Goal: Task Accomplishment & Management: Complete application form

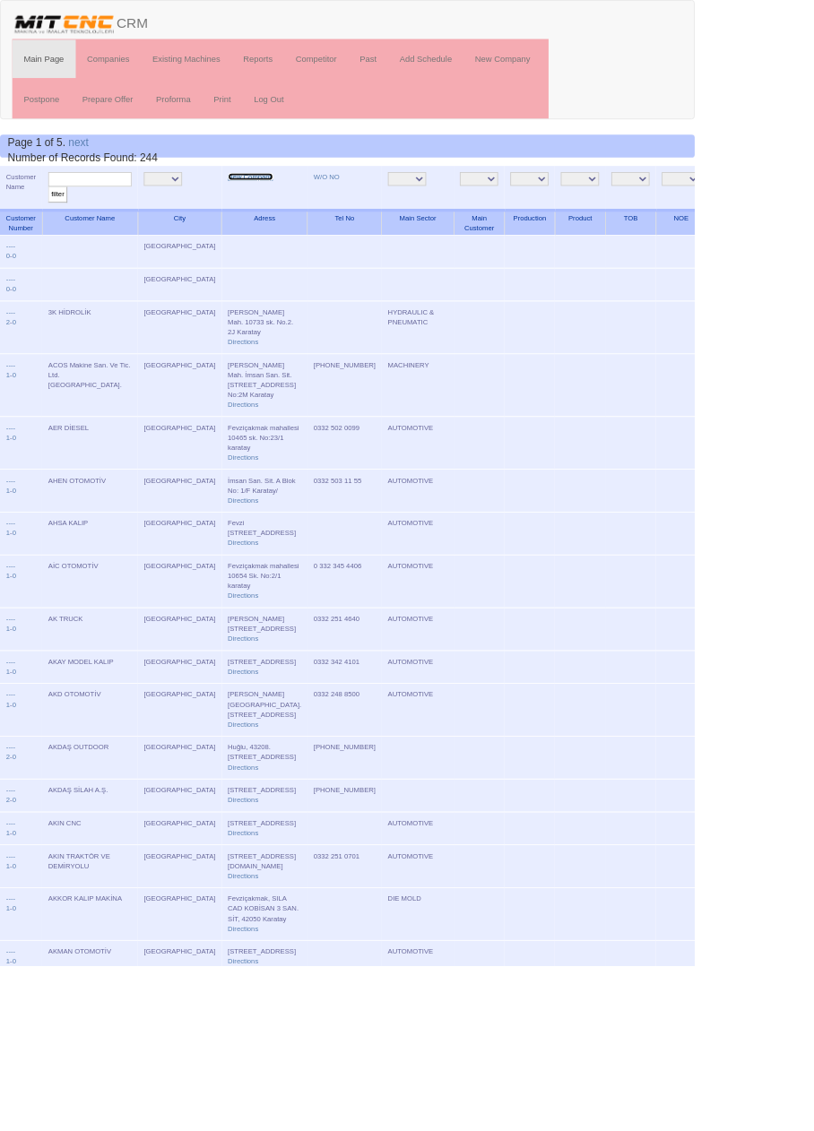
click at [267, 205] on link "New Company" at bounding box center [293, 207] width 53 height 9
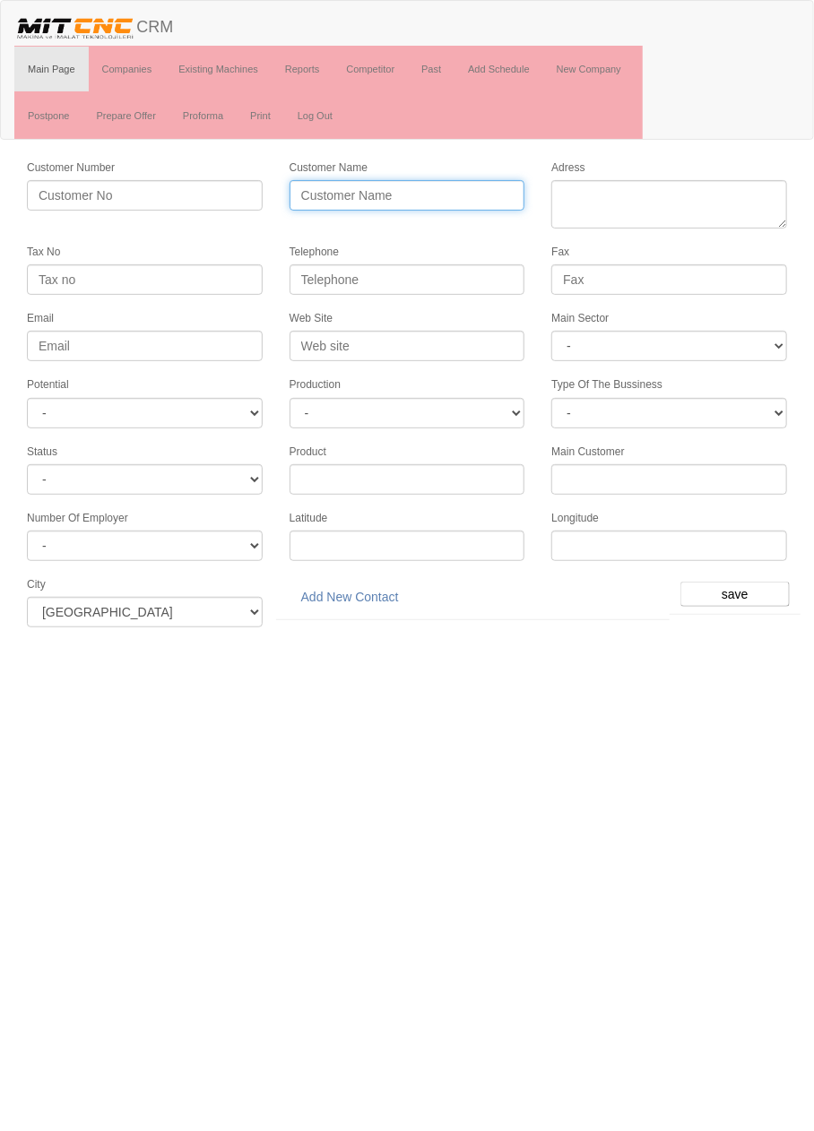
click at [413, 199] on input "Customer Name" at bounding box center [408, 195] width 236 height 30
type input "ÇAKMAK OTOMOTİV YEDEK PARÇA"
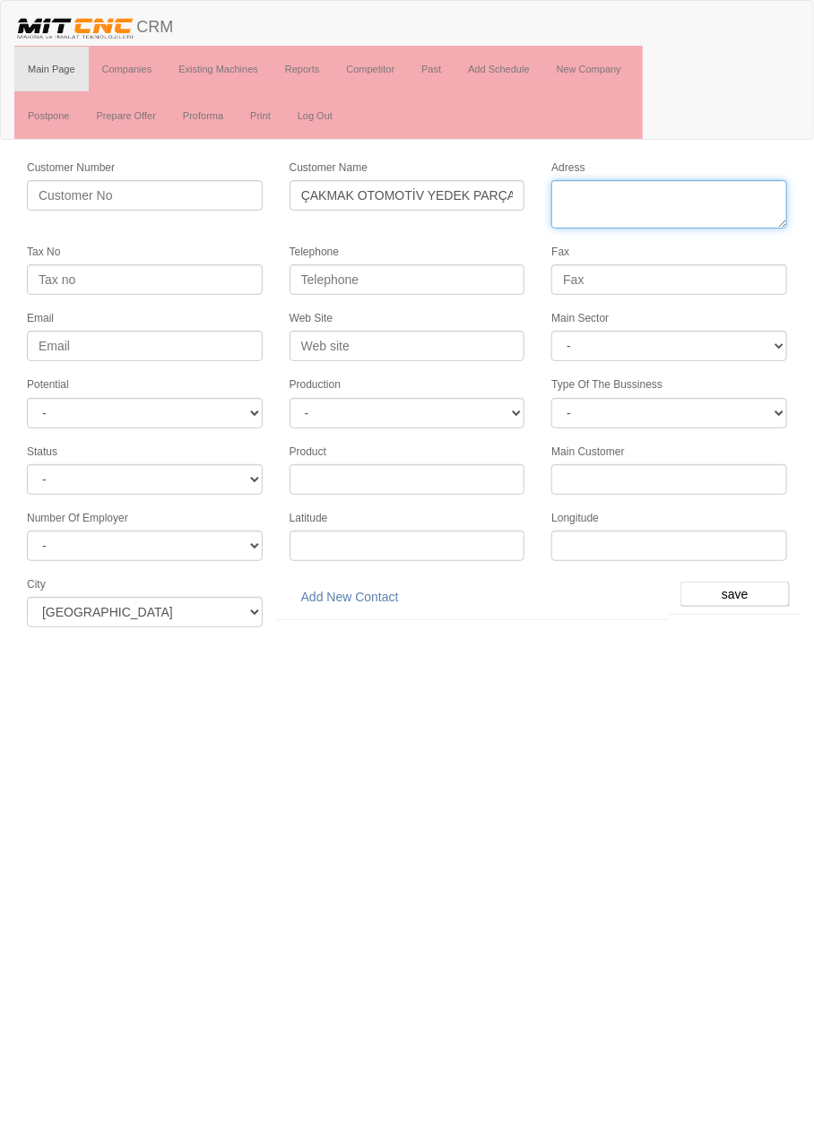
click at [673, 189] on textarea "Adress" at bounding box center [669, 204] width 236 height 48
paste textarea "Konya, Selçuklu, Horozluhan Mah., Güven Cad., 68"
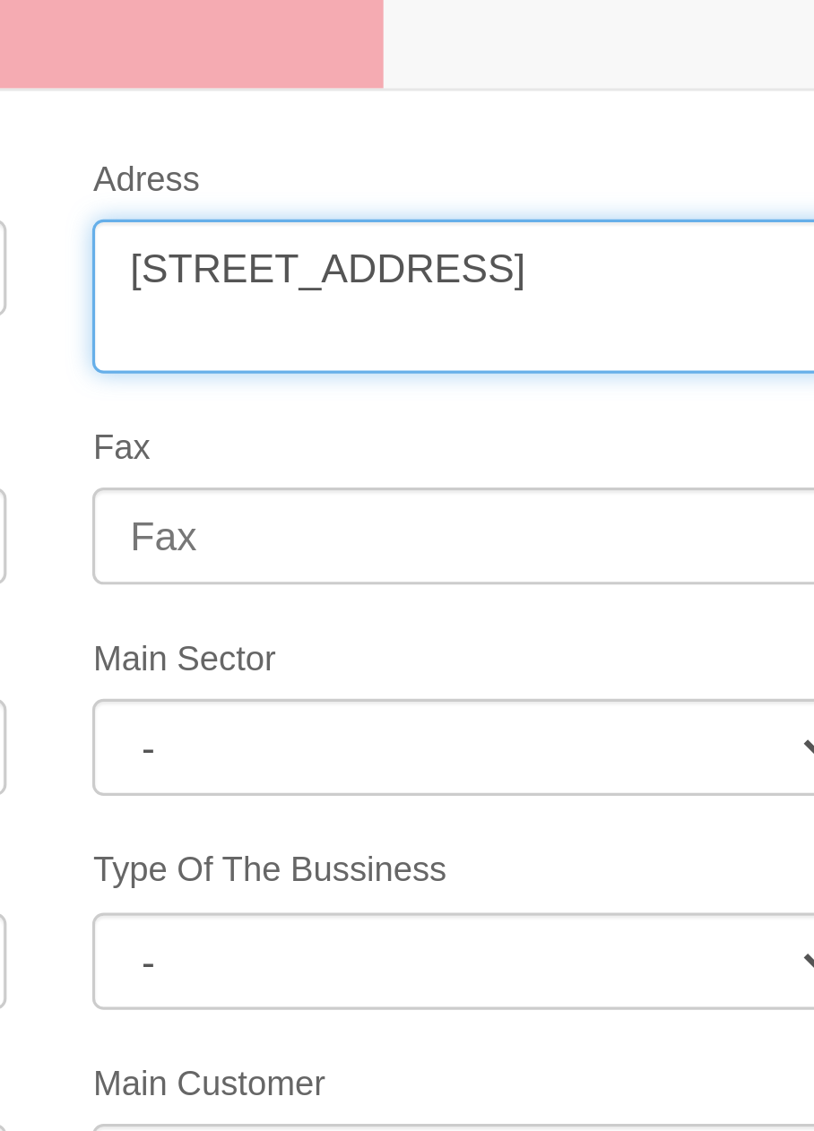
click at [664, 192] on textarea "Adress" at bounding box center [669, 204] width 236 height 48
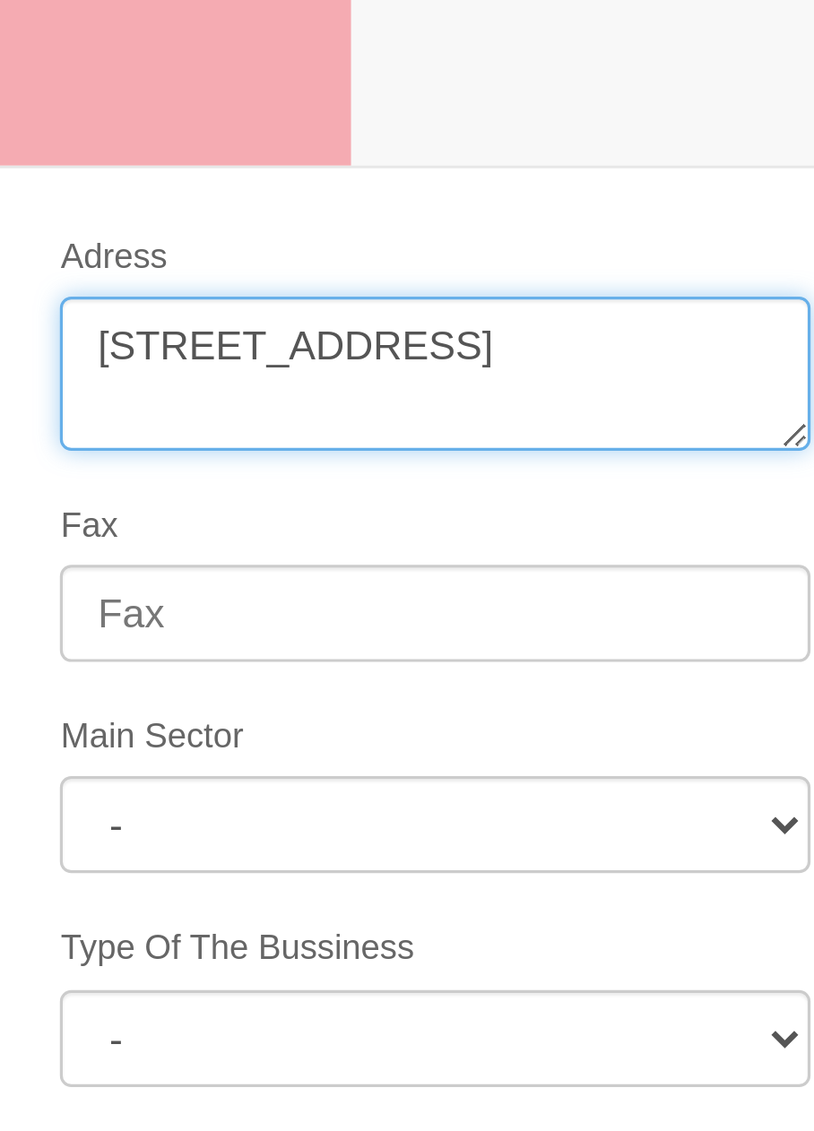
click at [662, 193] on textarea "Adress" at bounding box center [669, 204] width 236 height 48
click at [762, 195] on textarea "Adress" at bounding box center [669, 204] width 236 height 48
click at [635, 209] on textarea "Adress" at bounding box center [669, 204] width 236 height 48
click at [707, 216] on textarea "Adress" at bounding box center [669, 204] width 236 height 48
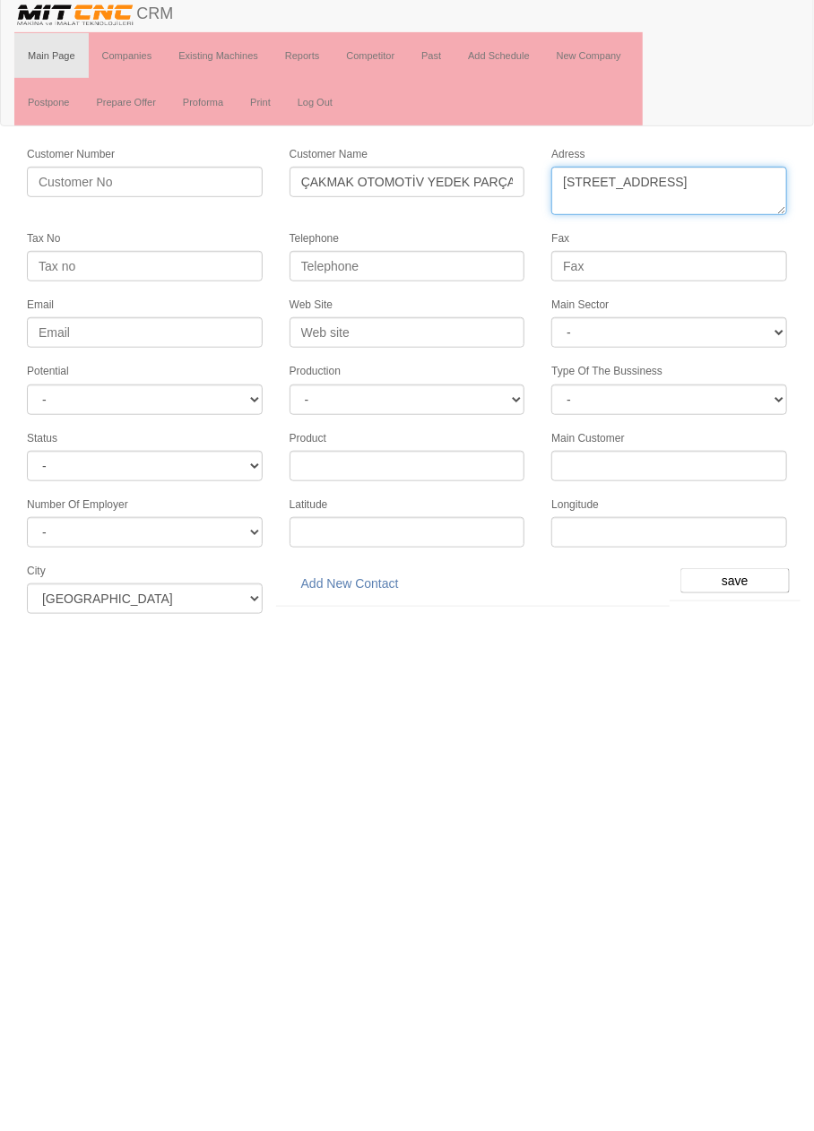
type textarea "Horozluhan mahallesi Güven caddesi no:68 karatay"
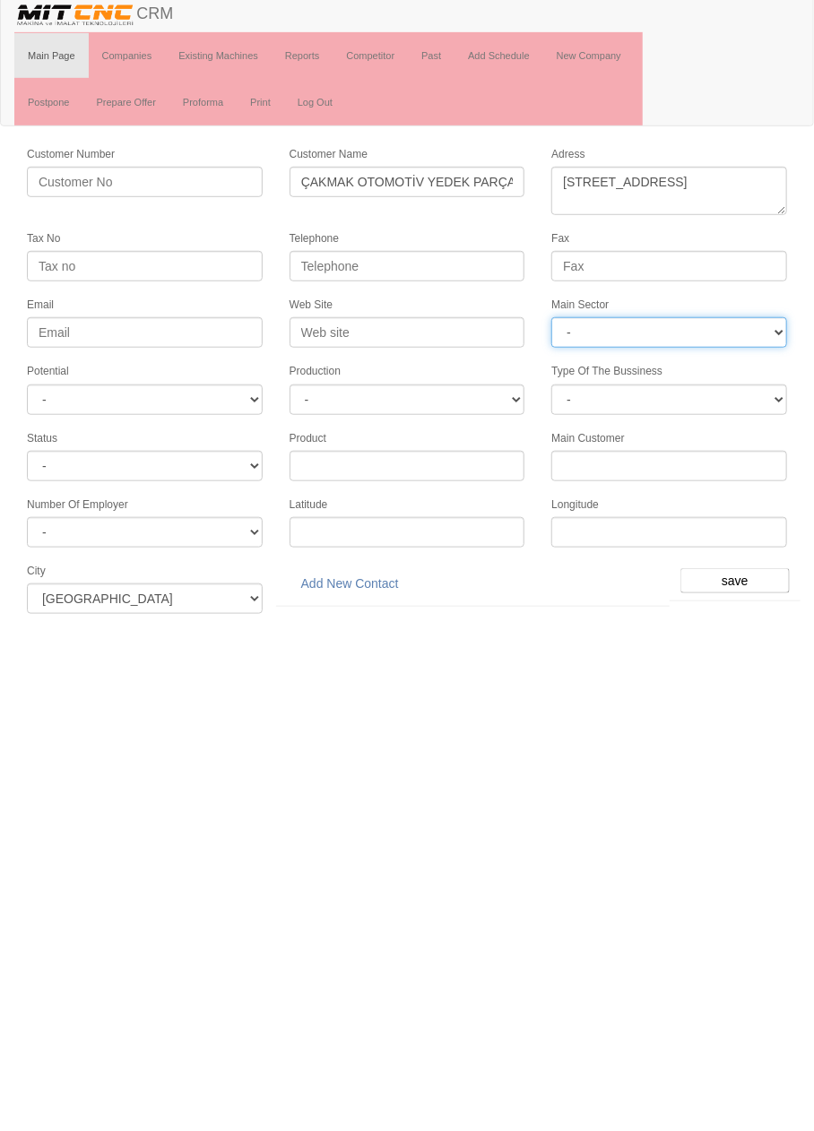
click at [711, 342] on select "- DIE MOLD MACHINERY DEFENCE ELECTRICAL COMPONENTS MEDICAL TOOL MANUFACTURING J…" at bounding box center [669, 346] width 236 height 30
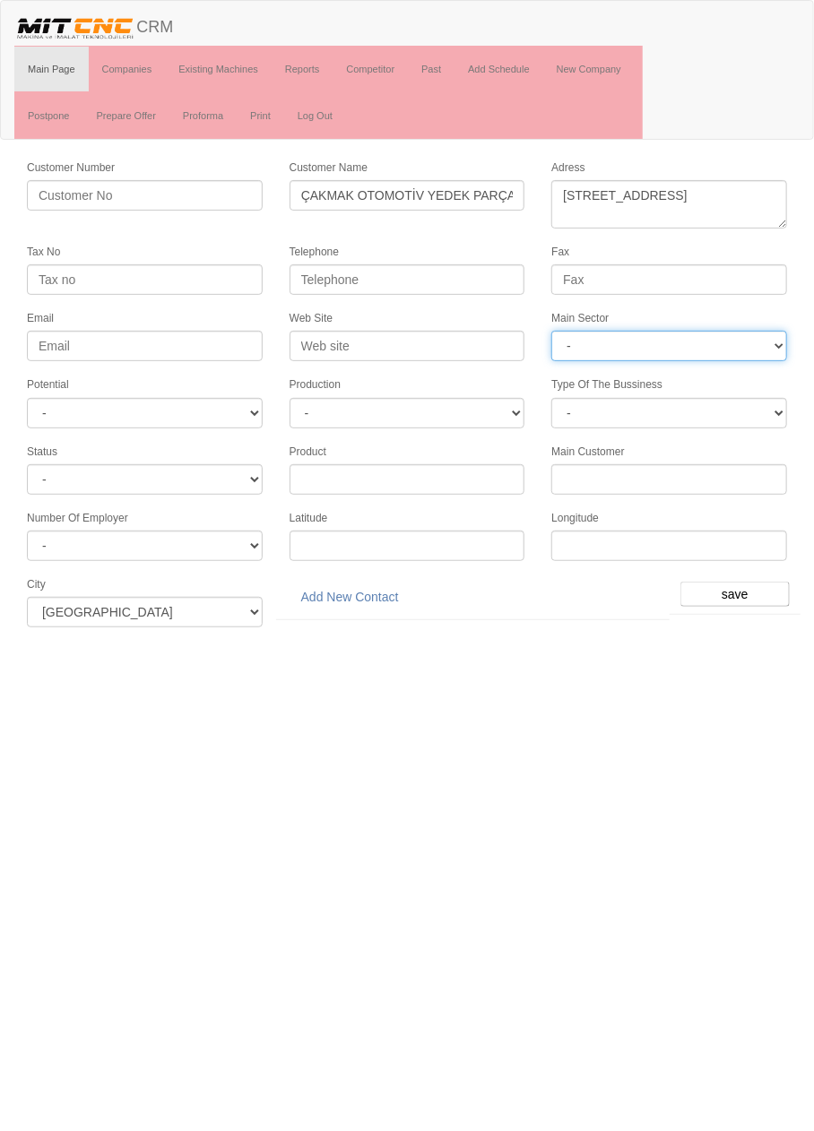
select select "370"
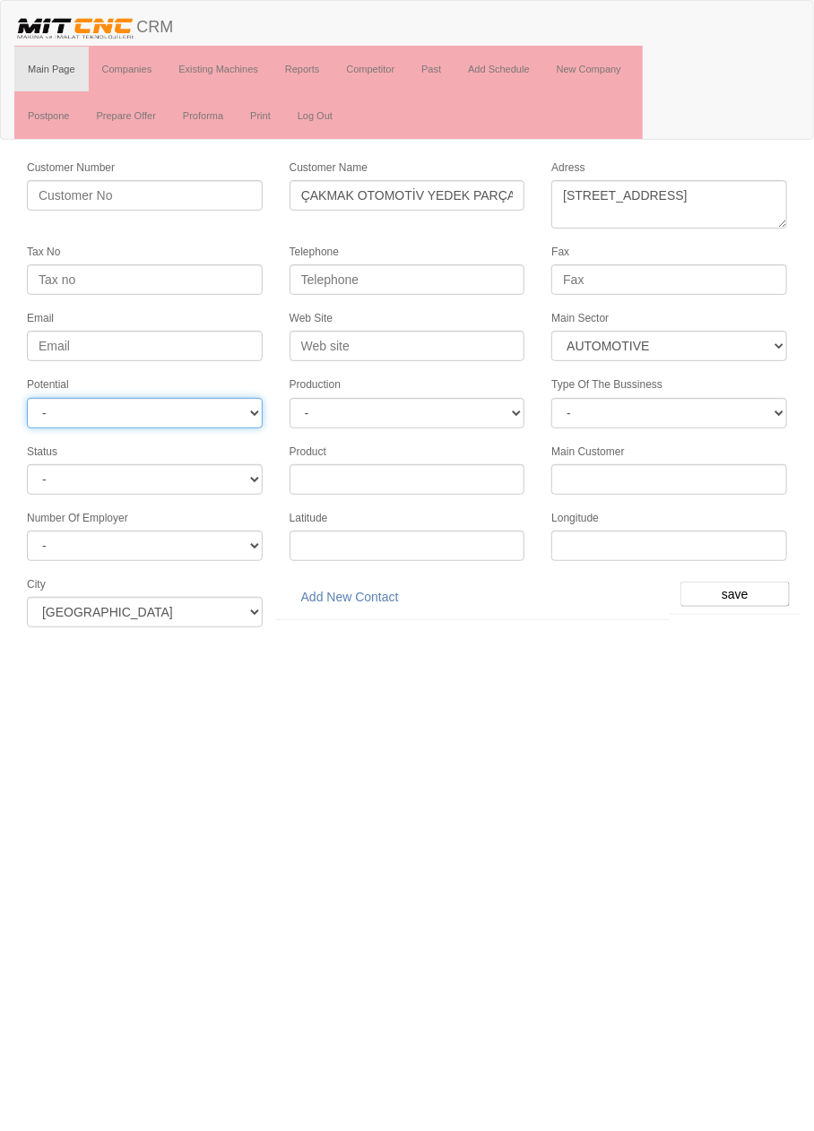
click at [205, 408] on select "- A1 A2 A3 B1 B2 B3 C1 C2 C3" at bounding box center [145, 413] width 236 height 30
select select "6"
click at [742, 582] on input "save" at bounding box center [734, 594] width 109 height 25
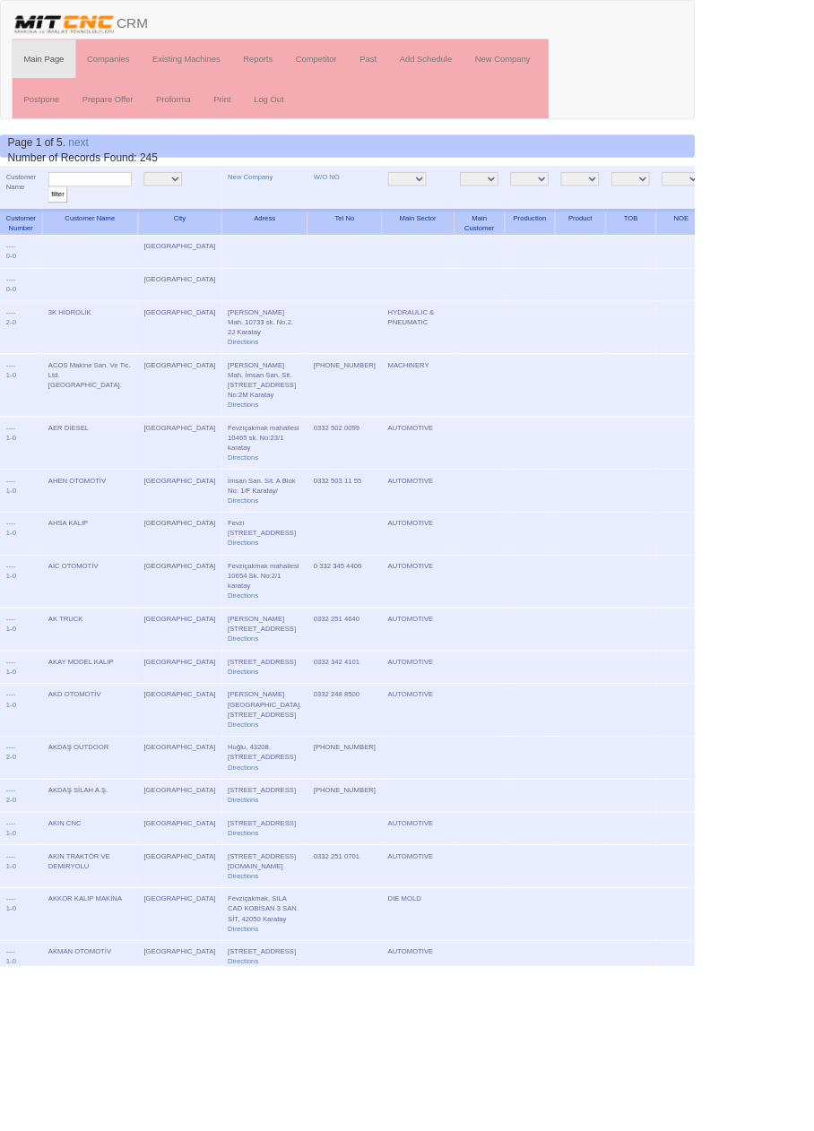
click at [125, 213] on input "text" at bounding box center [105, 210] width 98 height 17
type input "çakmak"
click at [56, 219] on input "filter" at bounding box center [67, 228] width 22 height 19
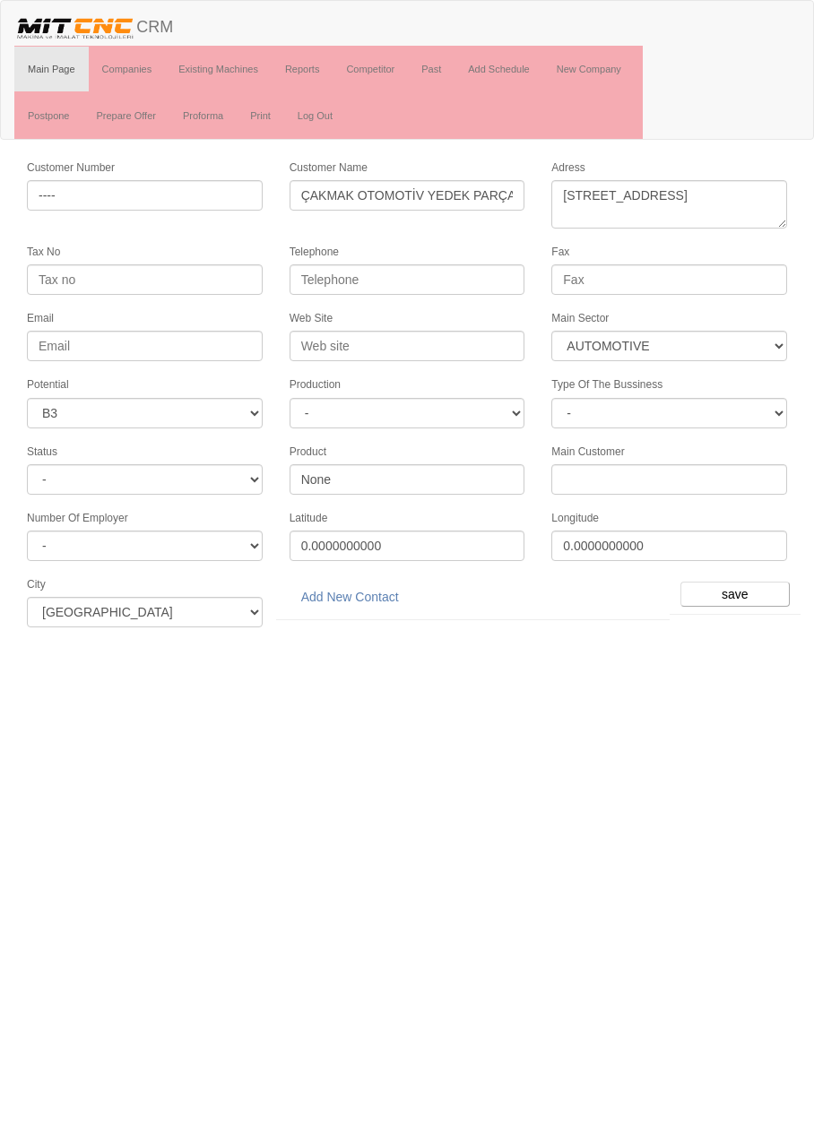
select select "370"
select select "6"
click at [381, 587] on link "Add New Contact" at bounding box center [350, 597] width 121 height 30
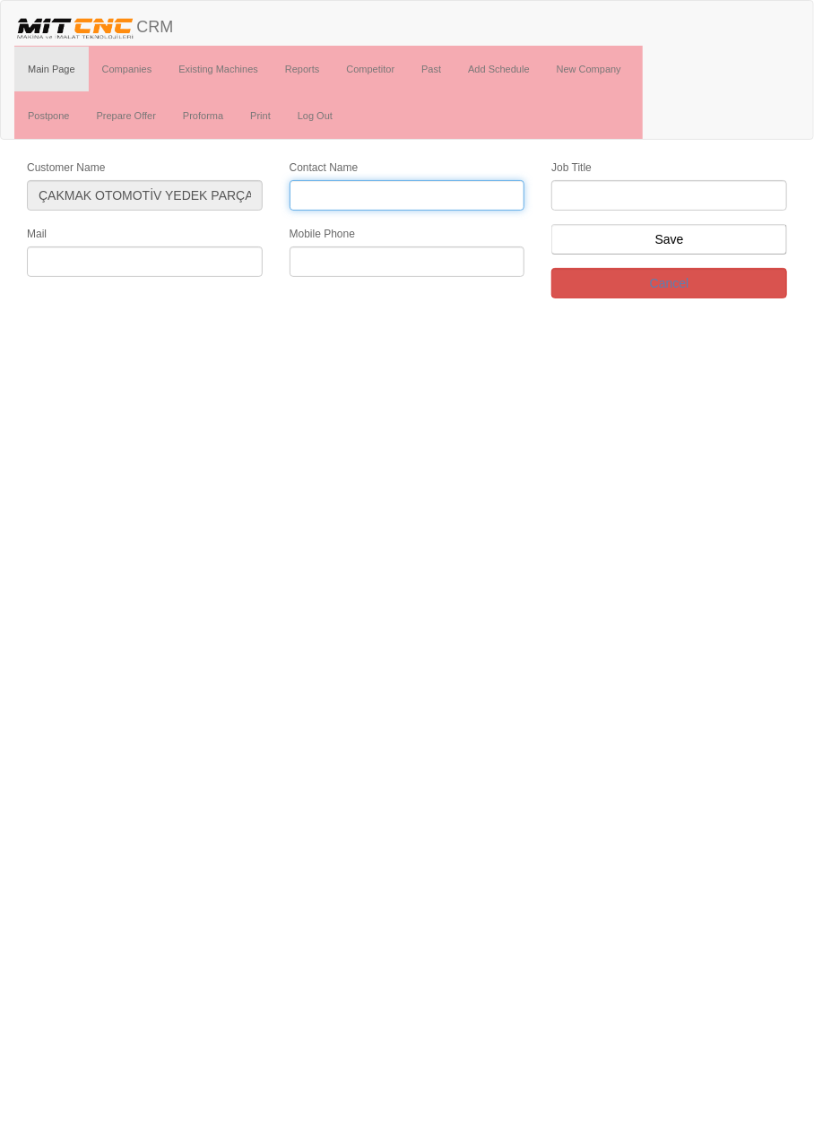
click at [417, 186] on input "Contact Name" at bounding box center [408, 195] width 236 height 30
type input "Ahmet Çakmak"
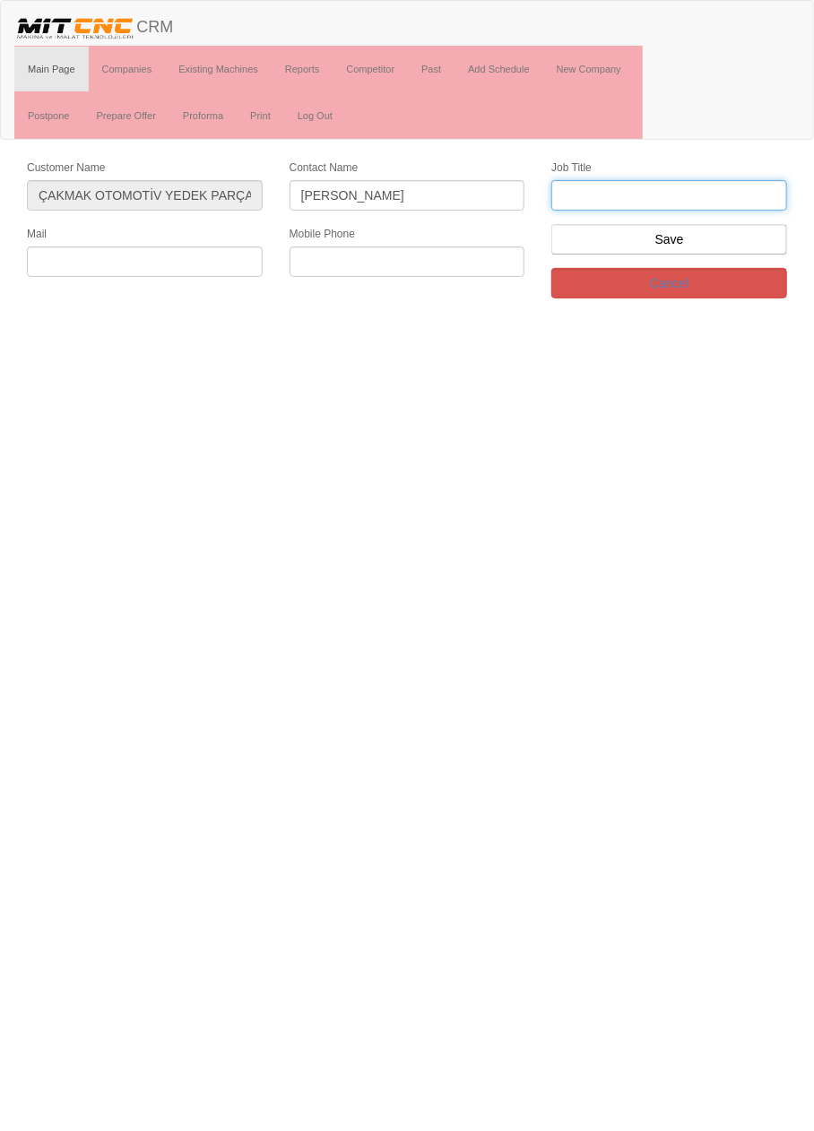
click at [676, 199] on input "text" at bounding box center [669, 195] width 236 height 30
type input "genel Müdür"
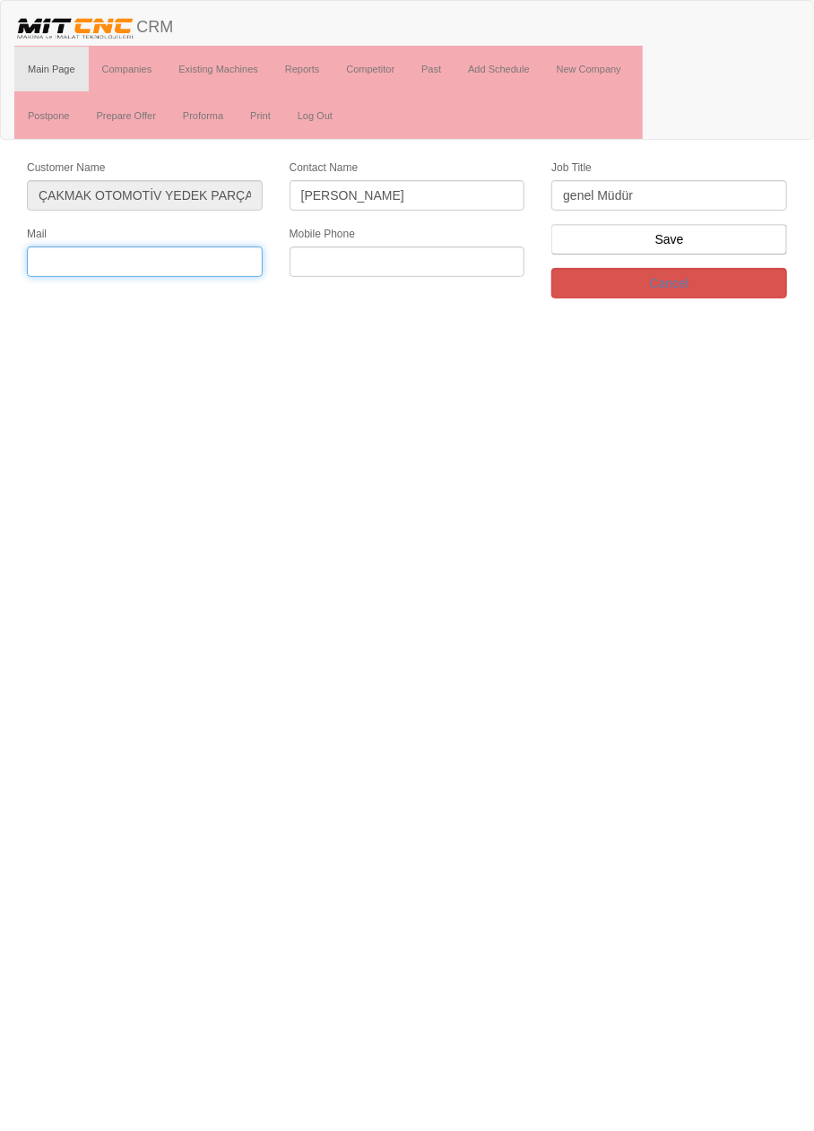
click at [200, 253] on input "text" at bounding box center [145, 262] width 236 height 30
type input "acakmak@gmail.com"
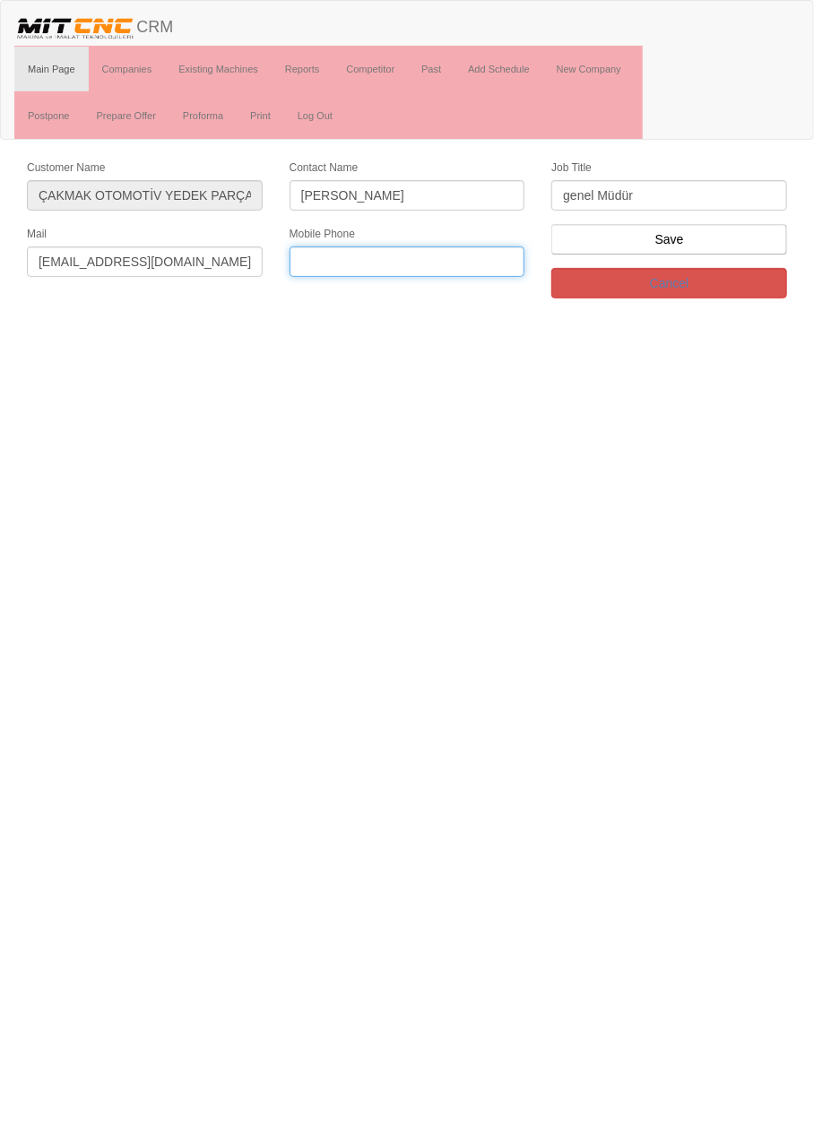
click at [446, 255] on input "text" at bounding box center [408, 262] width 236 height 30
paste input "0 545 909 08 98"
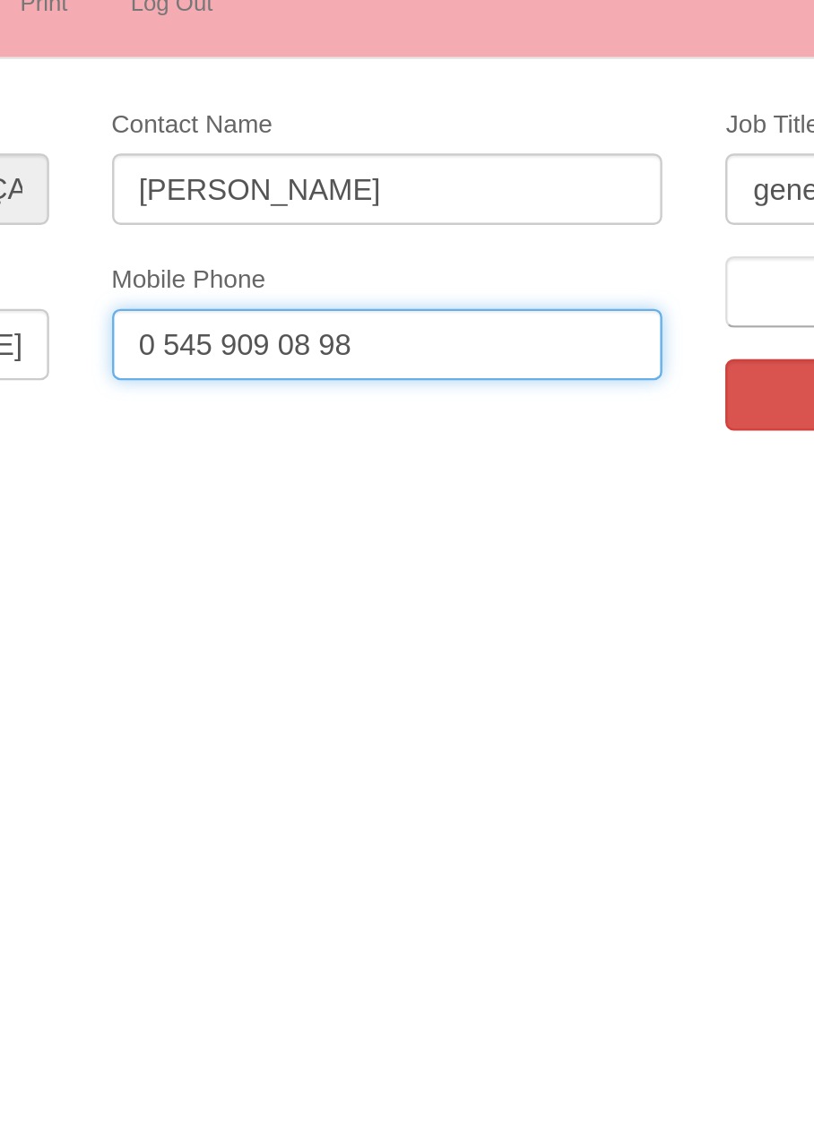
click at [378, 254] on input "0 545 909 08 98" at bounding box center [408, 262] width 236 height 30
type input "0 545 909 0898"
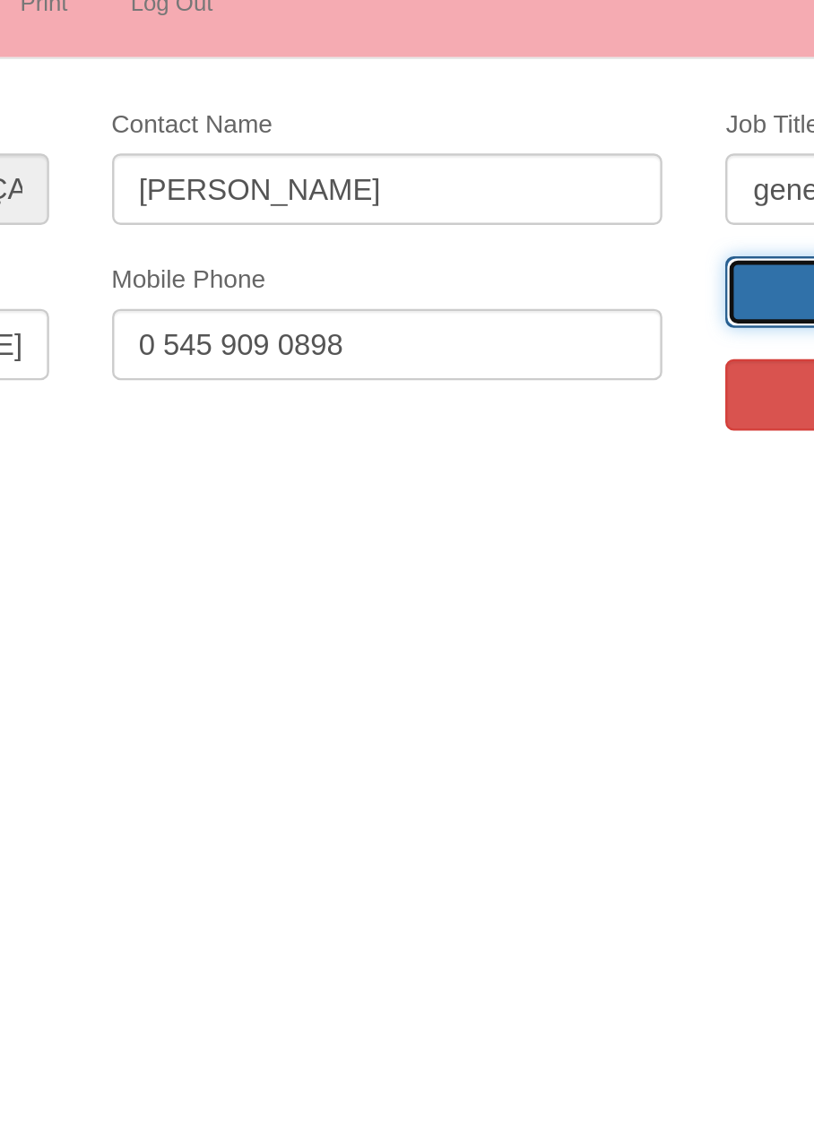
click at [578, 240] on input "Save" at bounding box center [669, 239] width 236 height 30
